Goal: Communication & Community: Answer question/provide support

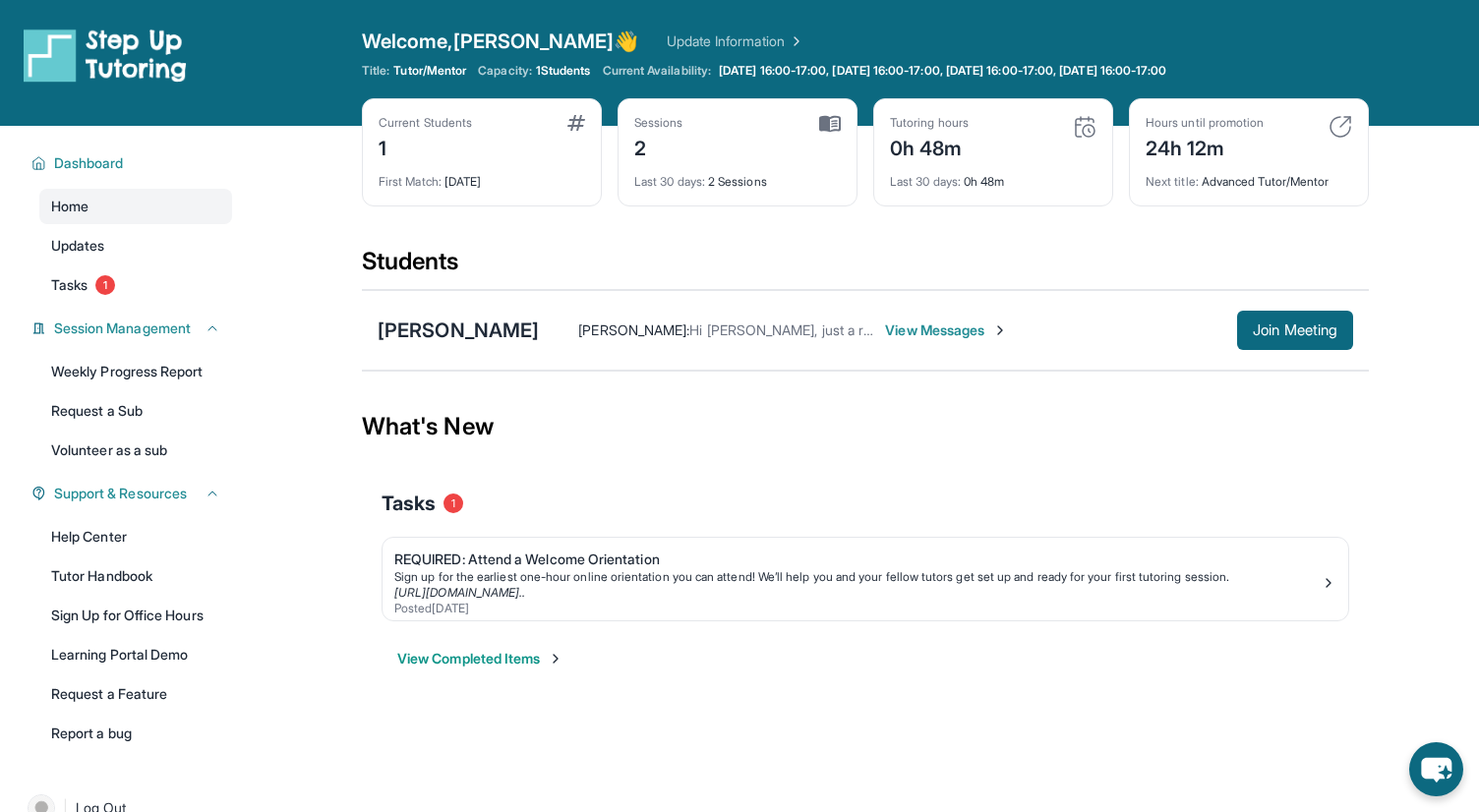
click at [902, 334] on span "View Messages" at bounding box center [946, 331] width 123 height 20
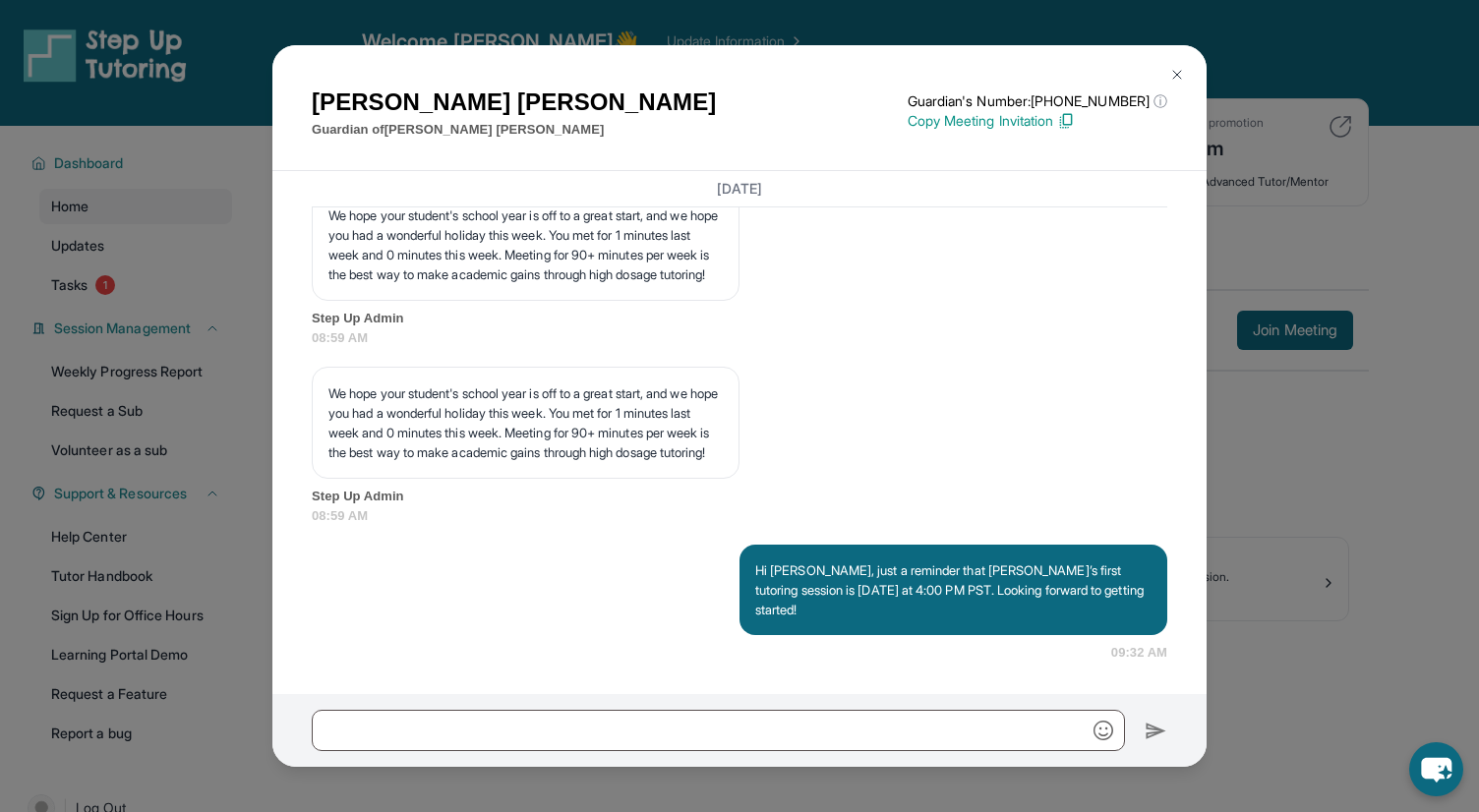
scroll to position [2925, 0]
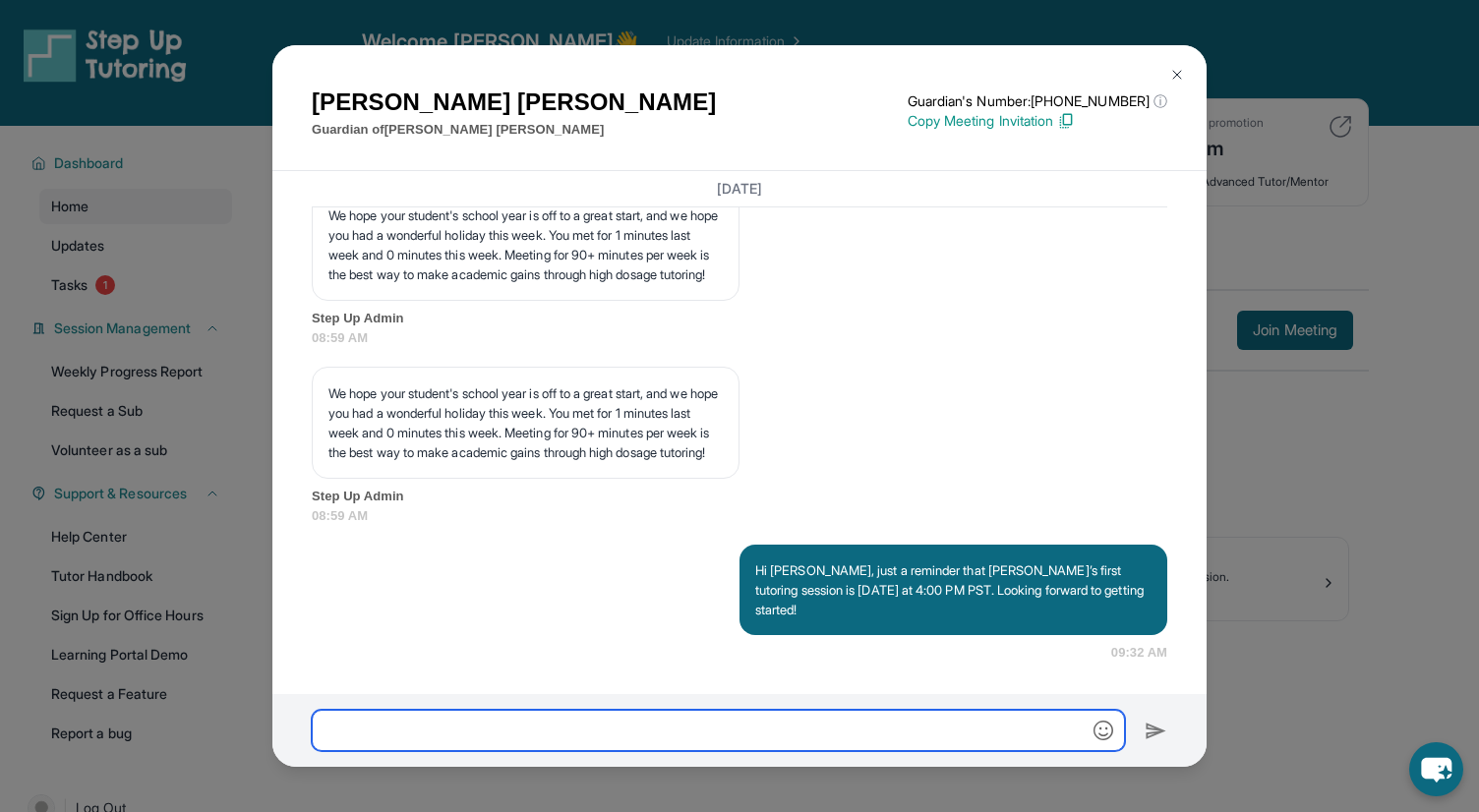
click at [375, 742] on input "text" at bounding box center [718, 730] width 813 height 41
paste input "**********"
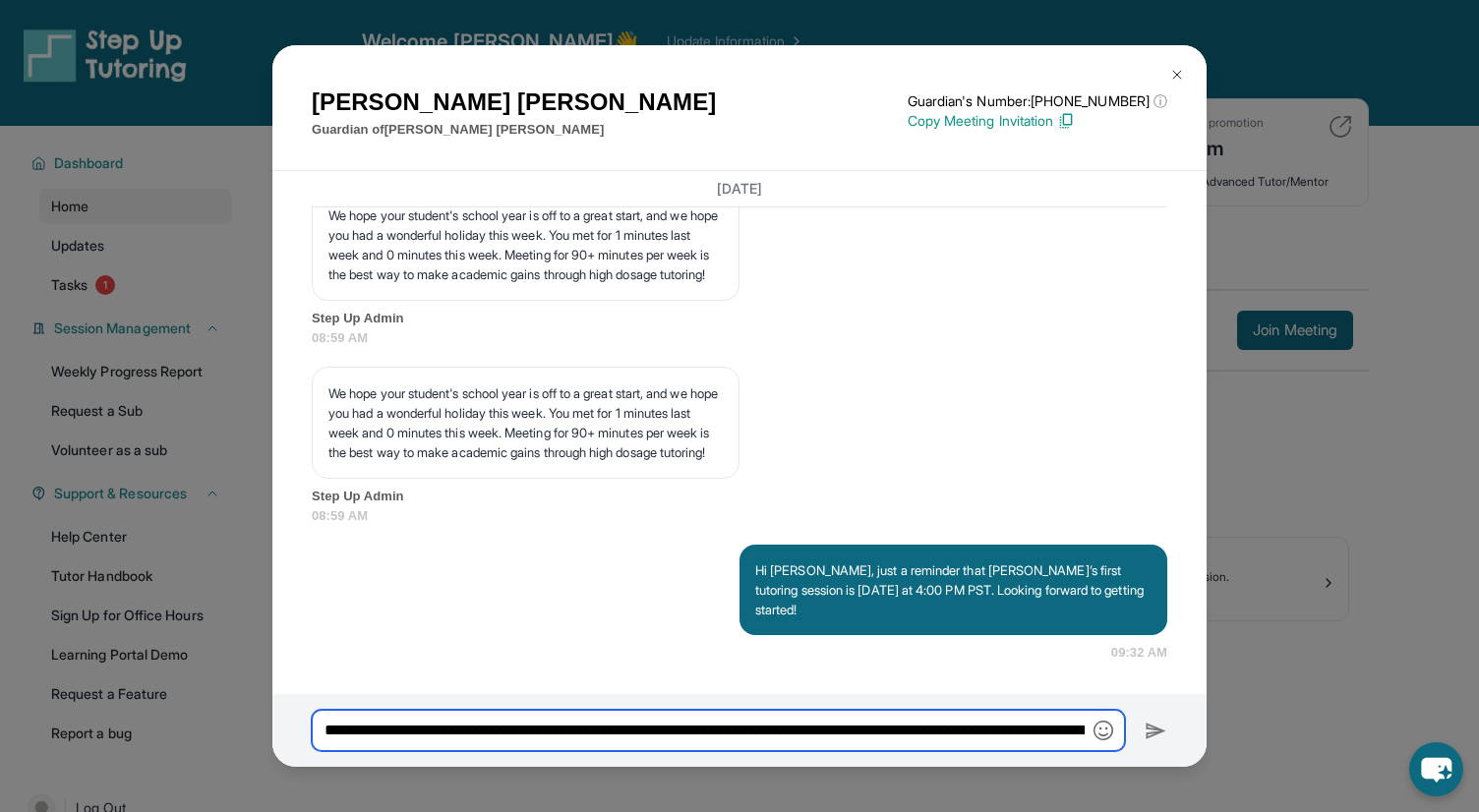
scroll to position [0, 1464]
click at [1005, 736] on input "**********" at bounding box center [718, 730] width 813 height 41
type input "**********"
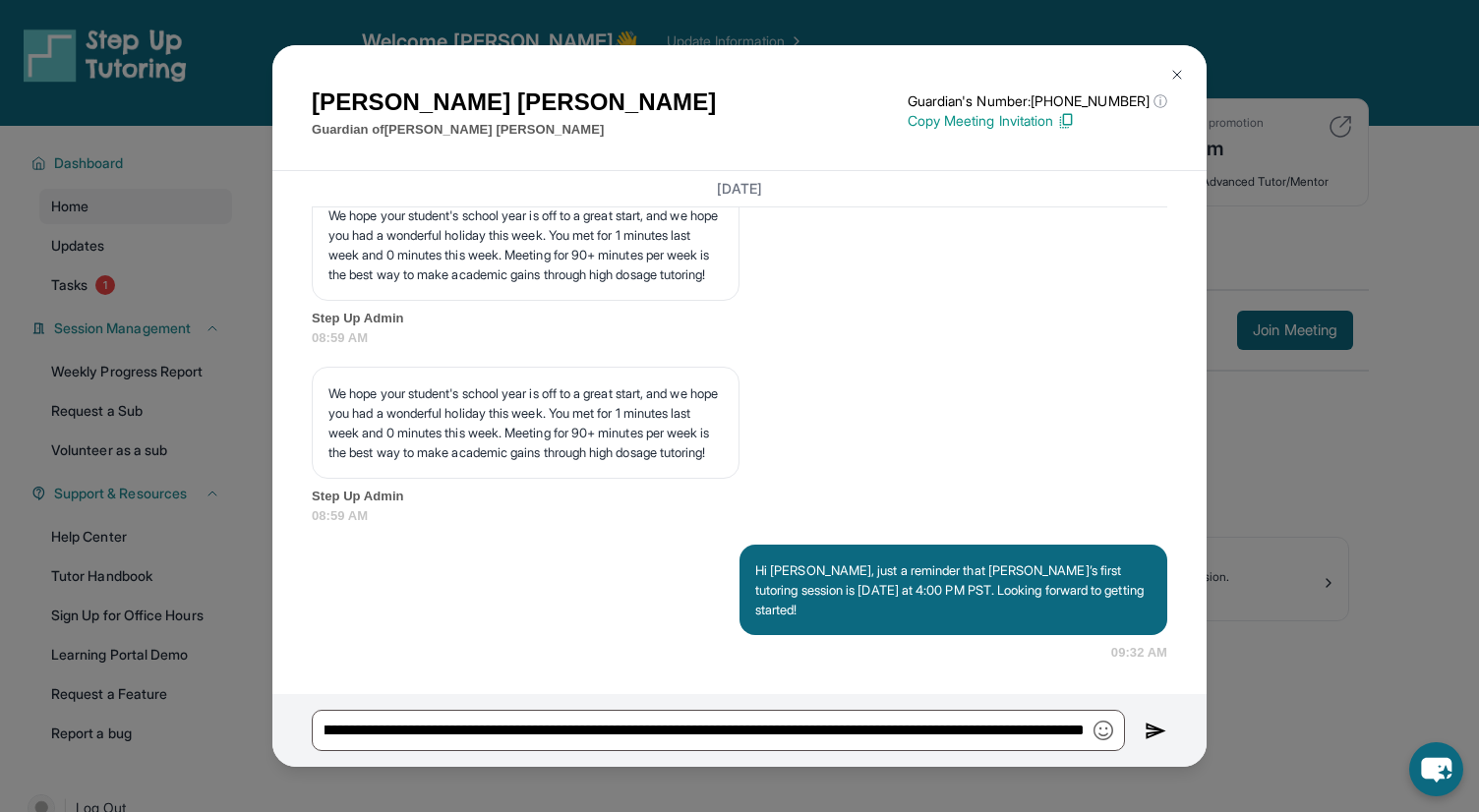
scroll to position [0, 0]
click at [1152, 732] on img at bounding box center [1156, 732] width 23 height 24
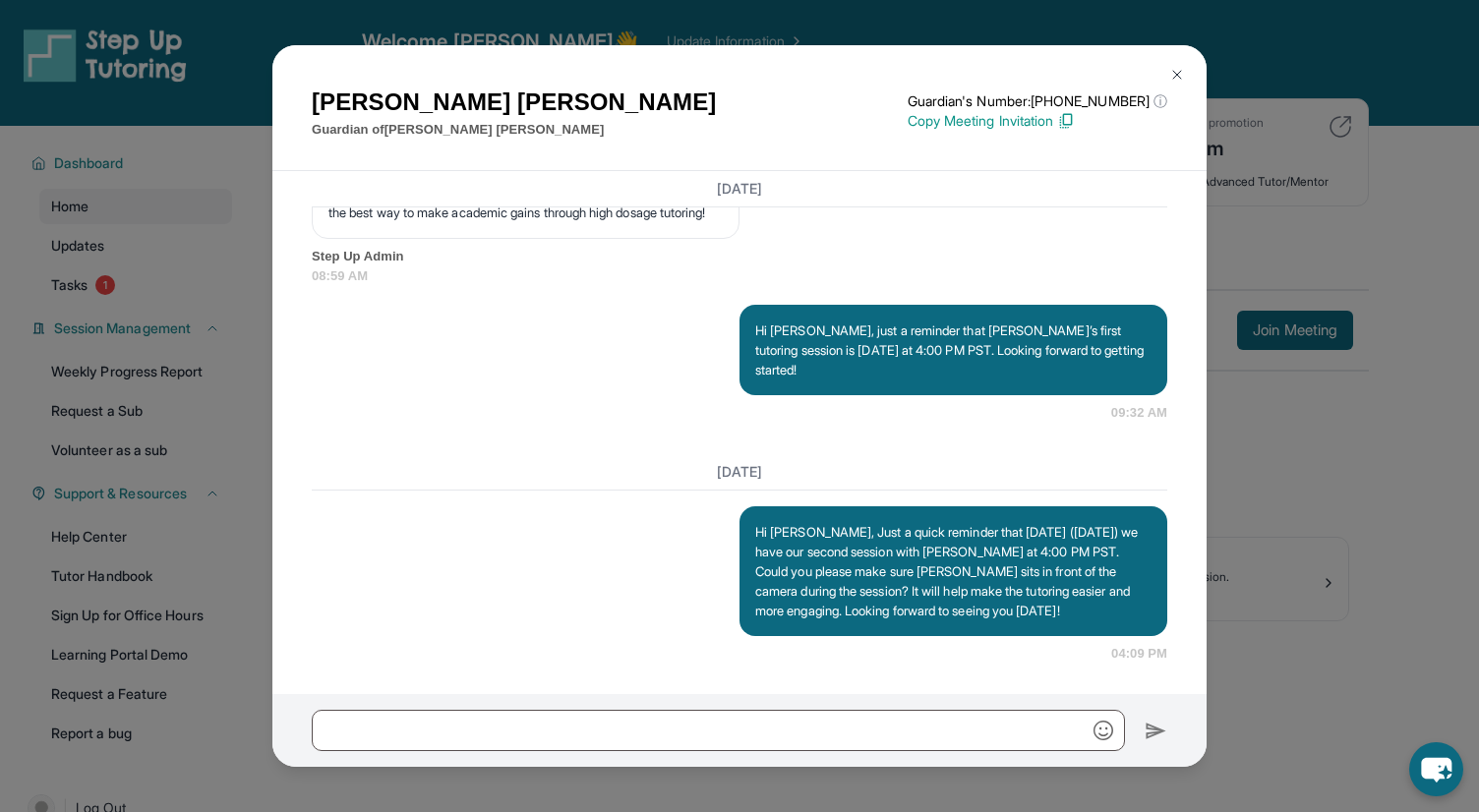
scroll to position [3165, 0]
click at [1179, 72] on img at bounding box center [1177, 75] width 16 height 16
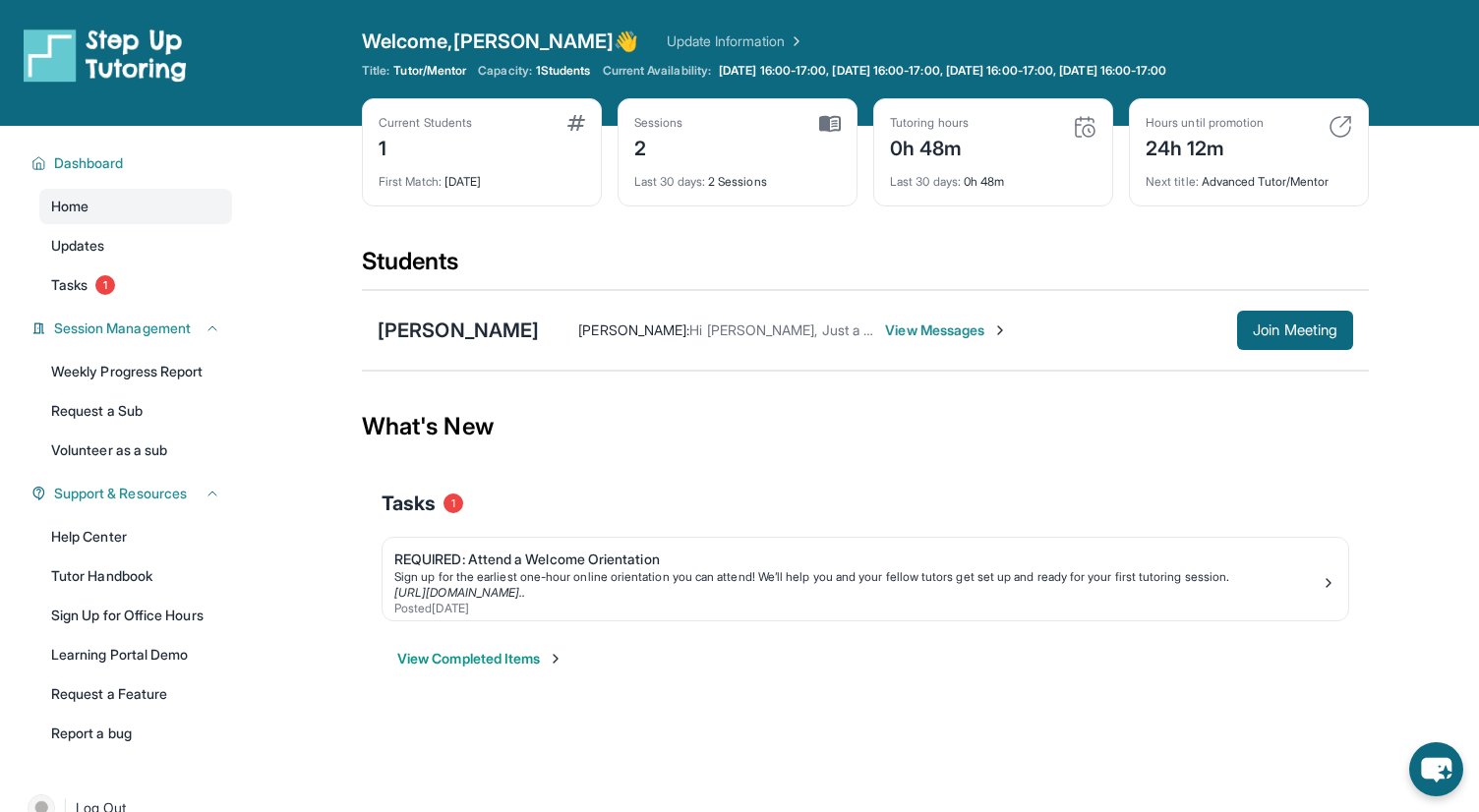
click at [753, 162] on div "Last 30 days : 2 Sessions" at bounding box center [737, 176] width 207 height 28
click at [832, 129] on img at bounding box center [830, 124] width 22 height 18
click at [668, 120] on div "Sessions" at bounding box center [658, 123] width 49 height 16
click at [885, 335] on span "View Messages" at bounding box center [946, 331] width 123 height 20
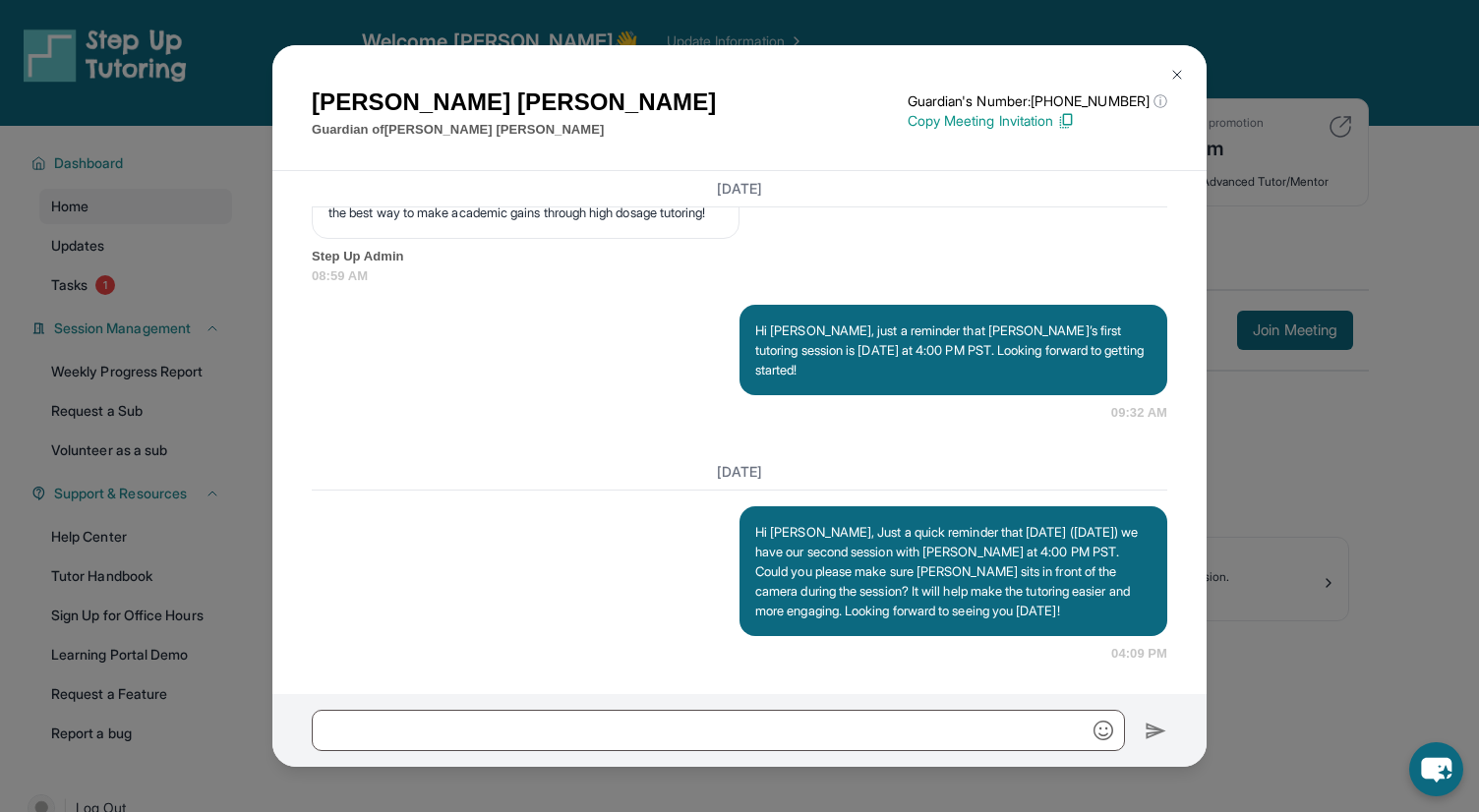
scroll to position [3165, 0]
click at [1180, 76] on img at bounding box center [1177, 75] width 16 height 16
